Goal: Information Seeking & Learning: Learn about a topic

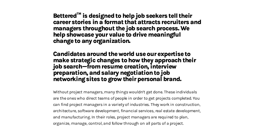
scroll to position [20, 0]
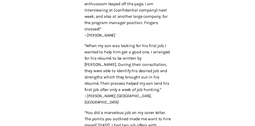
scroll to position [251, 0]
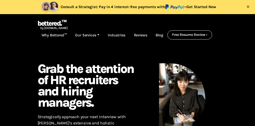
scroll to position [424, 0]
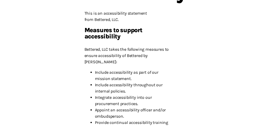
scroll to position [100, 0]
